Goal: Obtain resource: Obtain resource

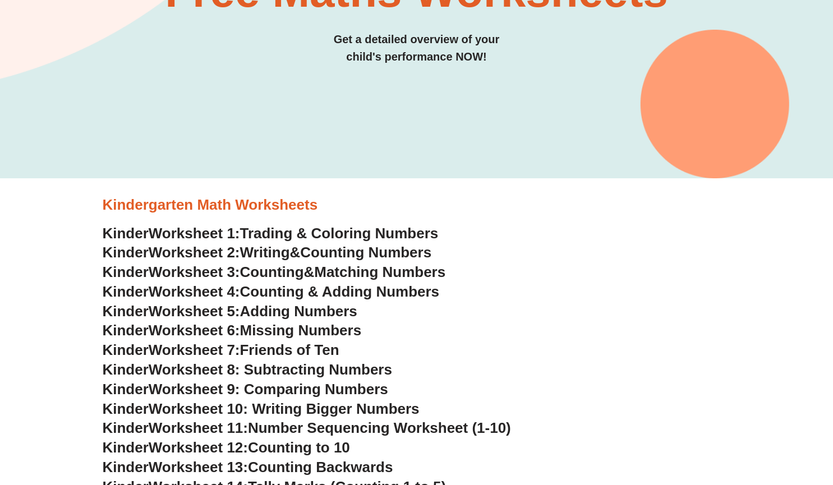
scroll to position [197, 0]
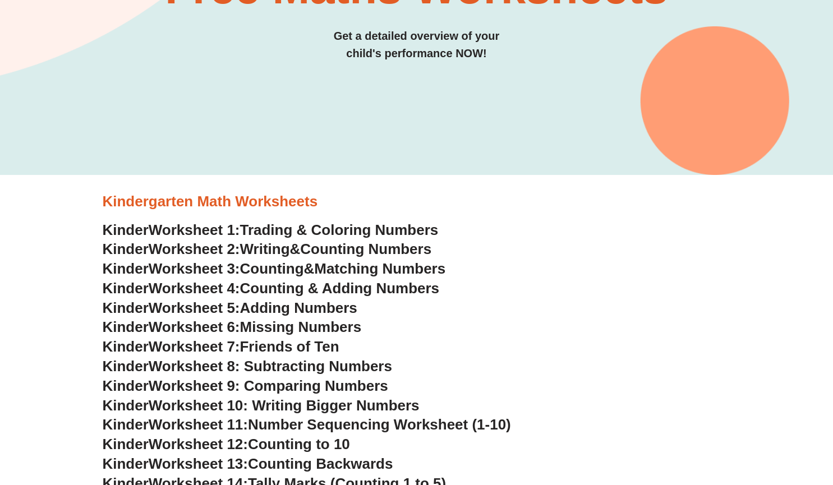
click at [218, 287] on span "Worksheet 4:" at bounding box center [194, 288] width 91 height 17
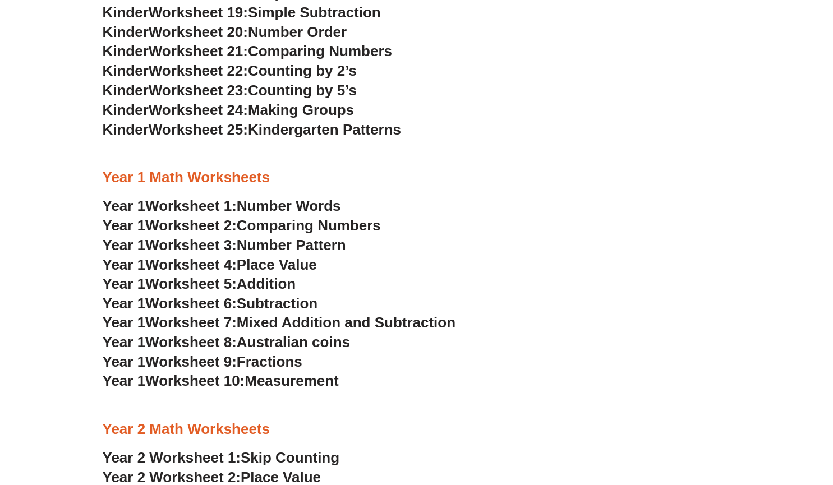
scroll to position [765, 0]
click at [248, 278] on span "Addition" at bounding box center [266, 284] width 59 height 17
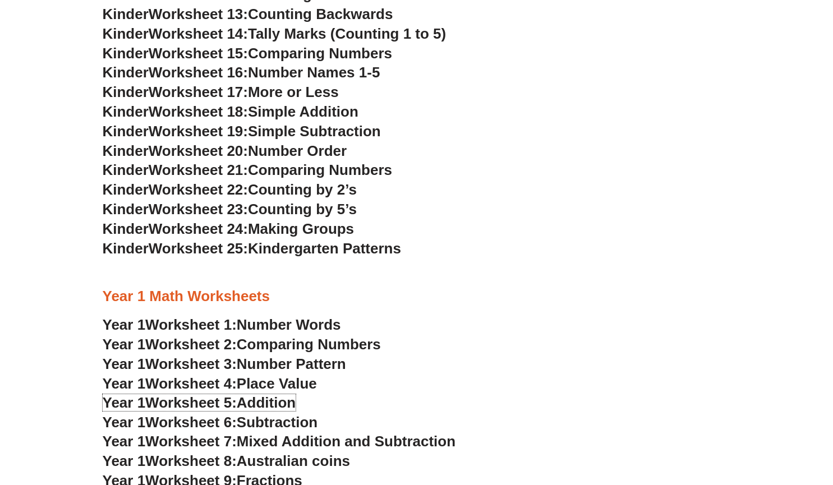
scroll to position [645, 0]
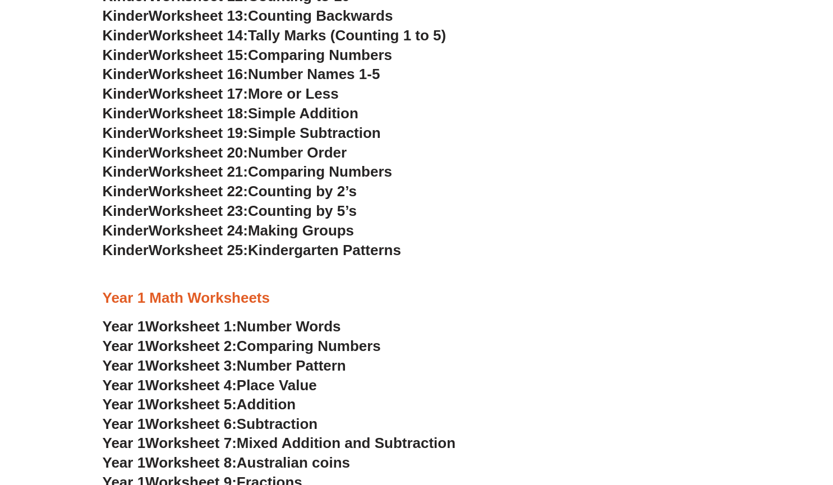
click at [357, 288] on div at bounding box center [417, 274] width 628 height 28
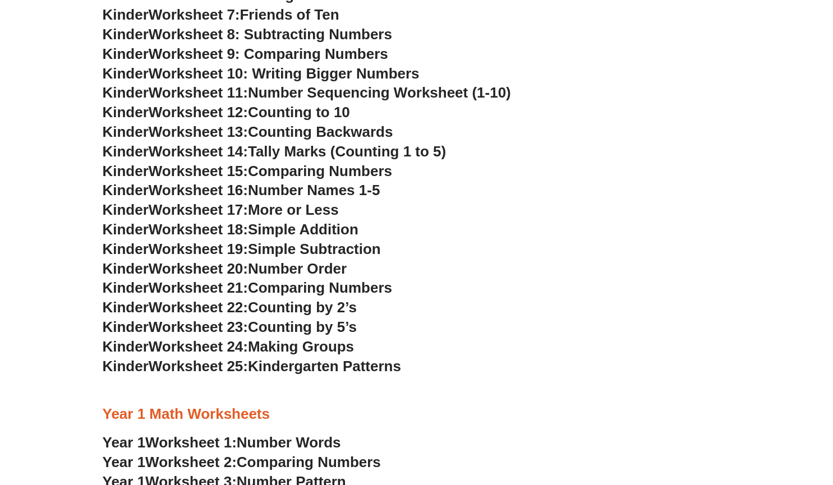
scroll to position [528, 0]
click at [218, 228] on span "Worksheet 18:" at bounding box center [198, 229] width 99 height 17
click at [452, 253] on h3 "Kinder Worksheet 19: Simple Subtraction" at bounding box center [417, 250] width 628 height 19
click at [339, 233] on span "Simple Addition" at bounding box center [303, 229] width 110 height 17
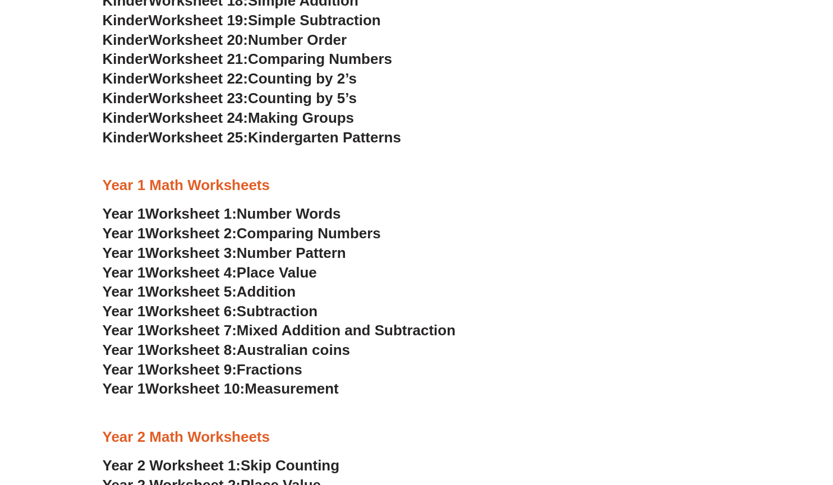
scroll to position [670, 0]
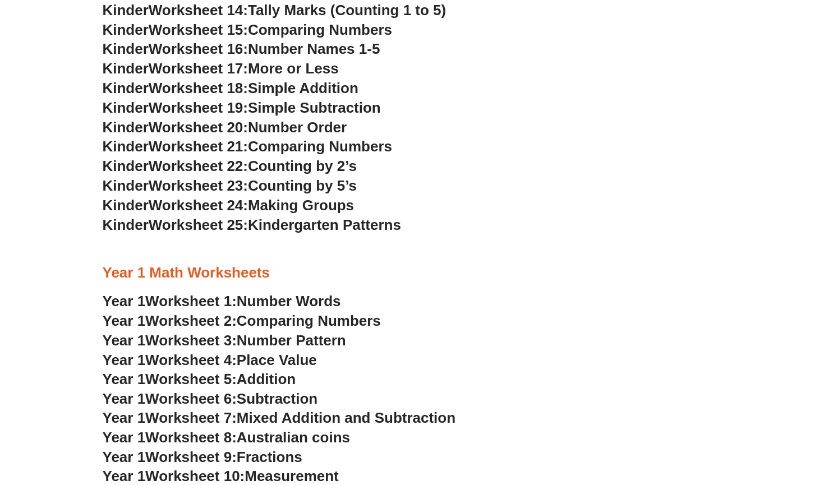
click at [266, 144] on span "Comparing Numbers" at bounding box center [320, 146] width 144 height 17
drag, startPoint x: 202, startPoint y: 125, endPoint x: 286, endPoint y: 124, distance: 84.1
click at [286, 124] on h3 "Kinder Worksheet 20: Number Order" at bounding box center [417, 127] width 628 height 19
click at [287, 108] on span "Simple Subtraction" at bounding box center [314, 107] width 133 height 17
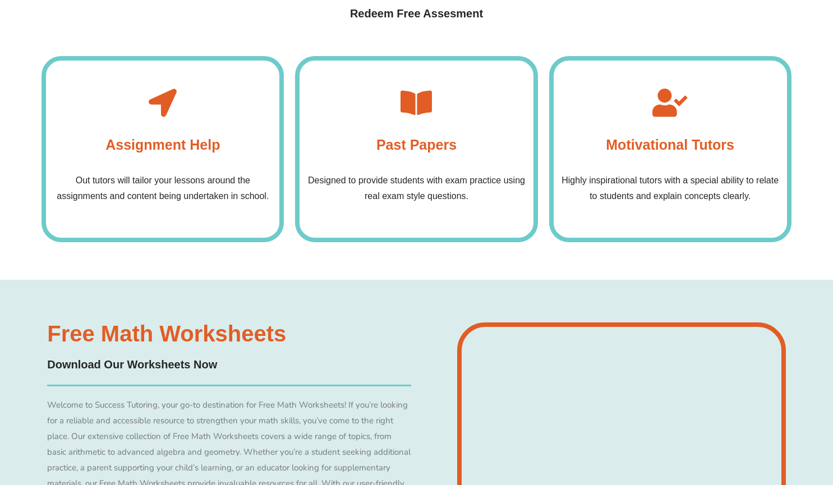
scroll to position [3620, 0]
